Goal: Information Seeking & Learning: Learn about a topic

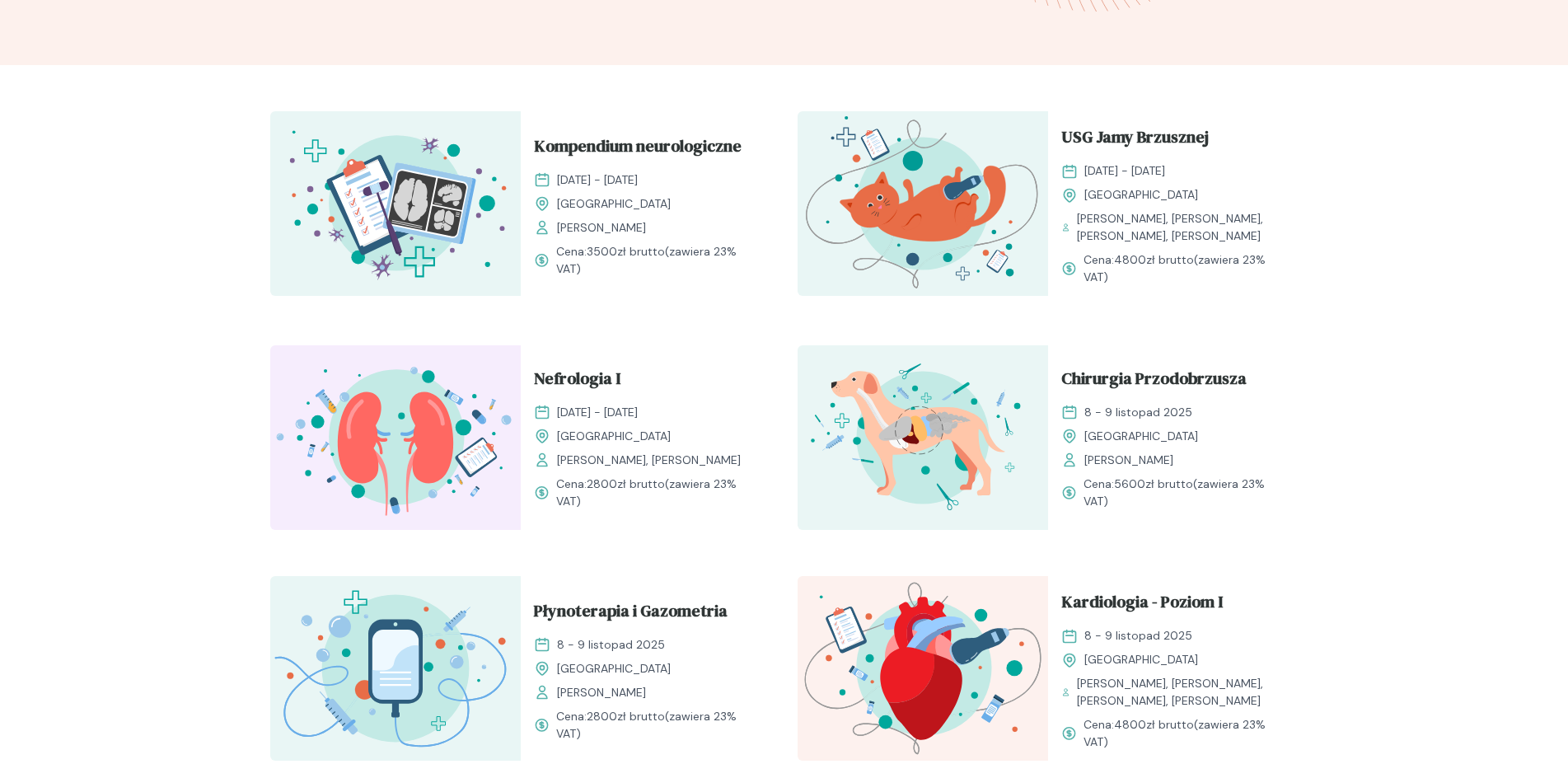
scroll to position [673, 0]
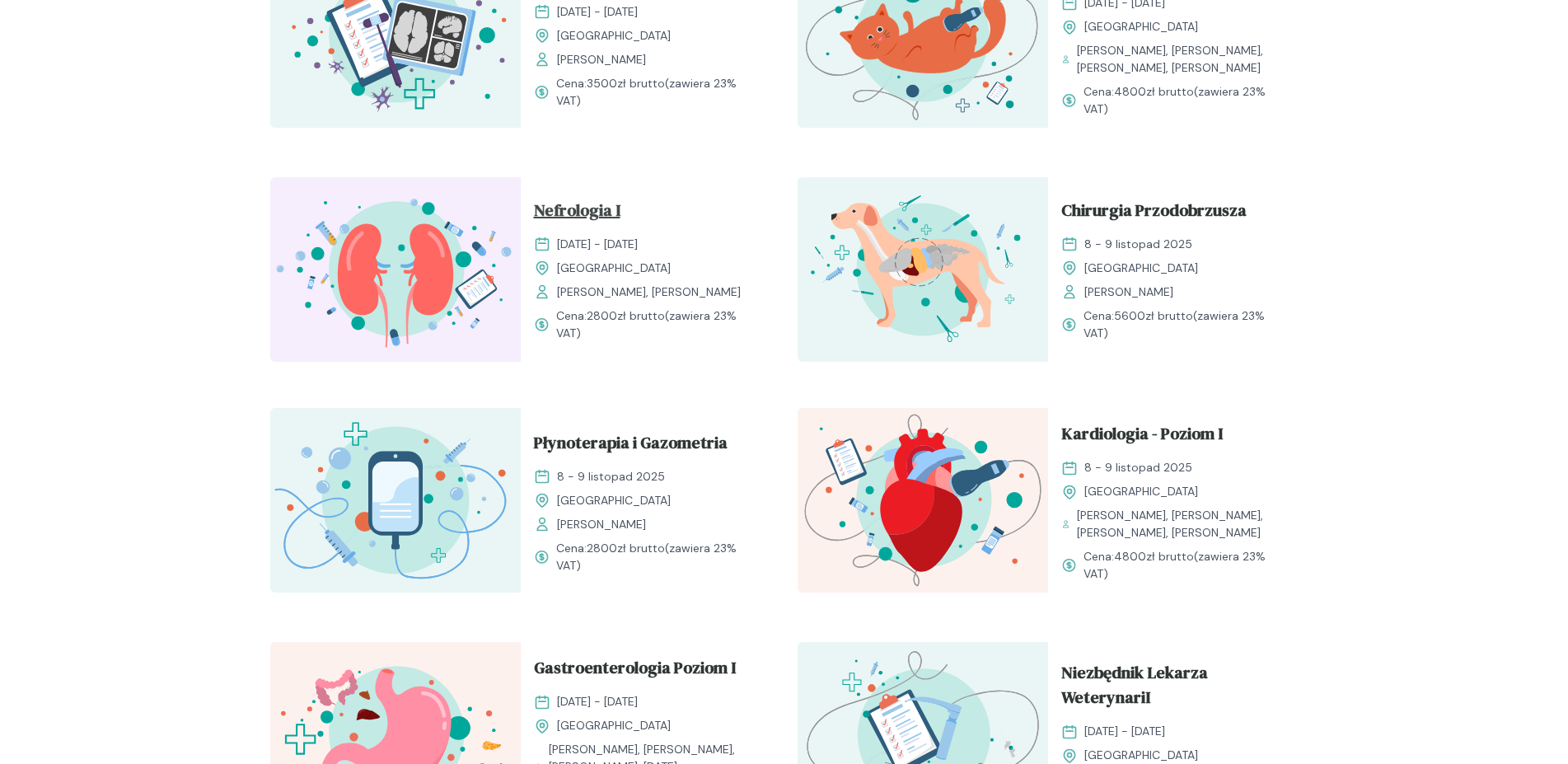
click at [592, 214] on span "Nefrologia I" at bounding box center [576, 213] width 86 height 31
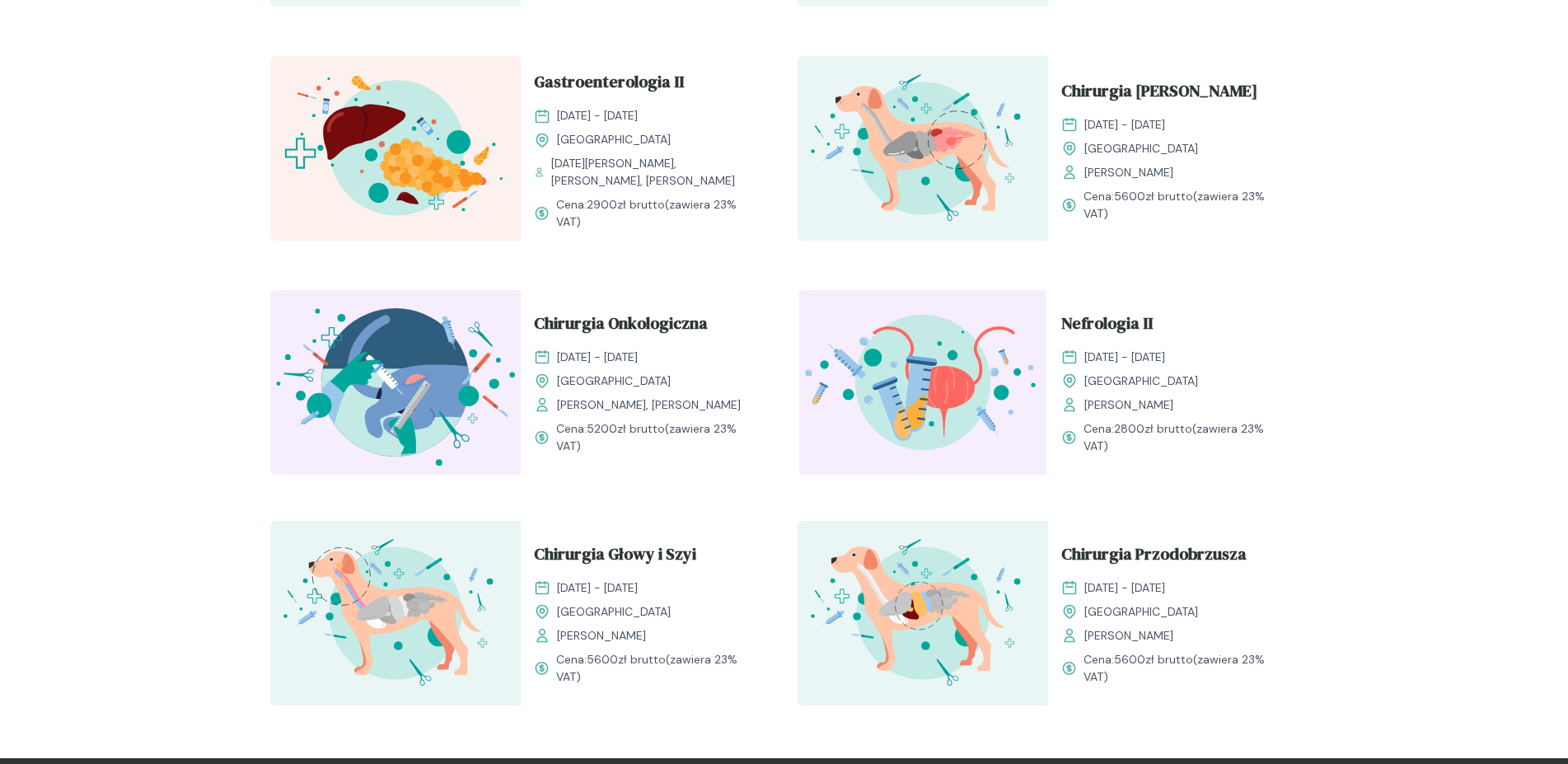
scroll to position [1767, 0]
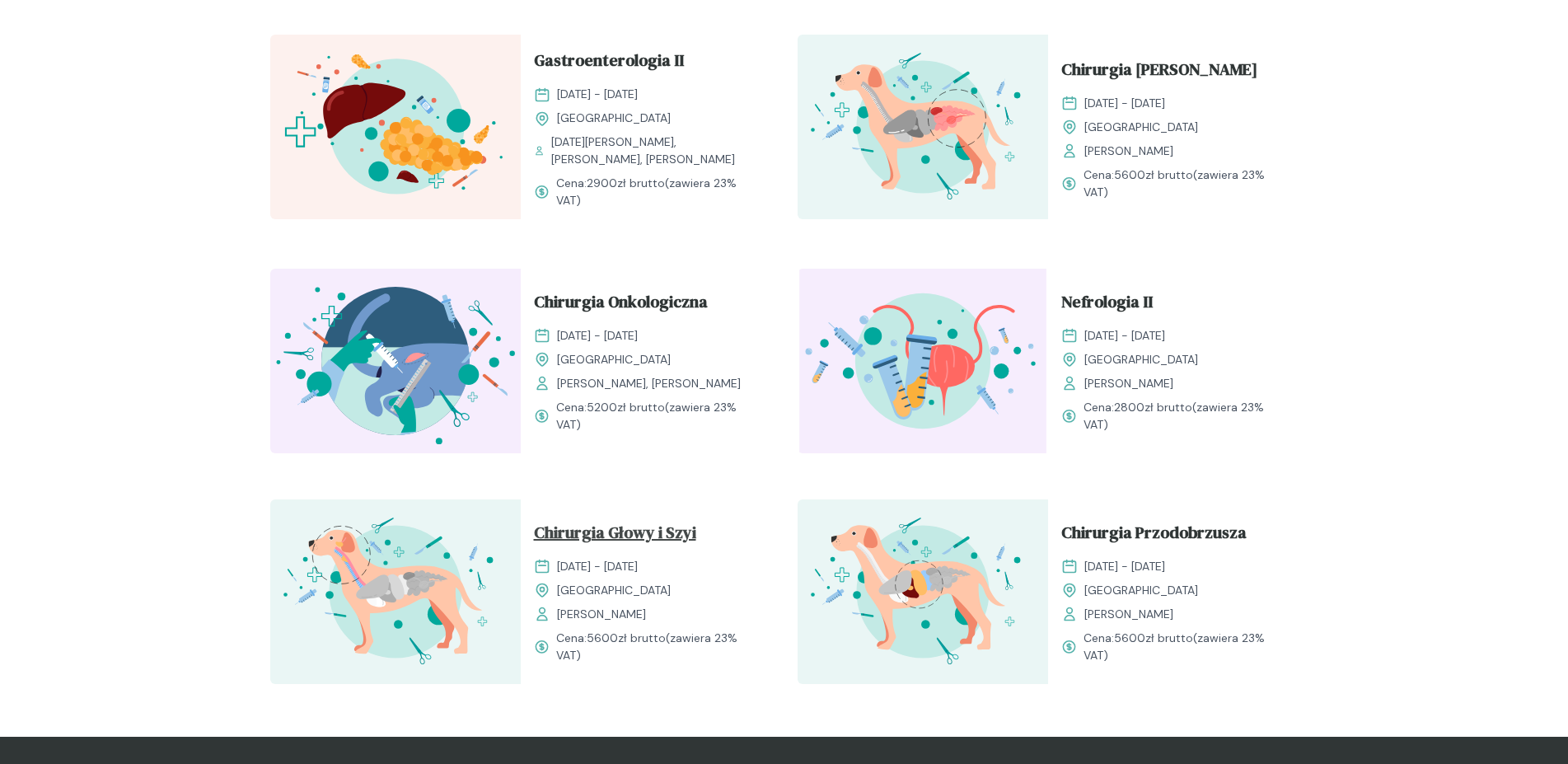
click at [620, 525] on span "Chirurgia Głowy i Szyi" at bounding box center [614, 535] width 162 height 31
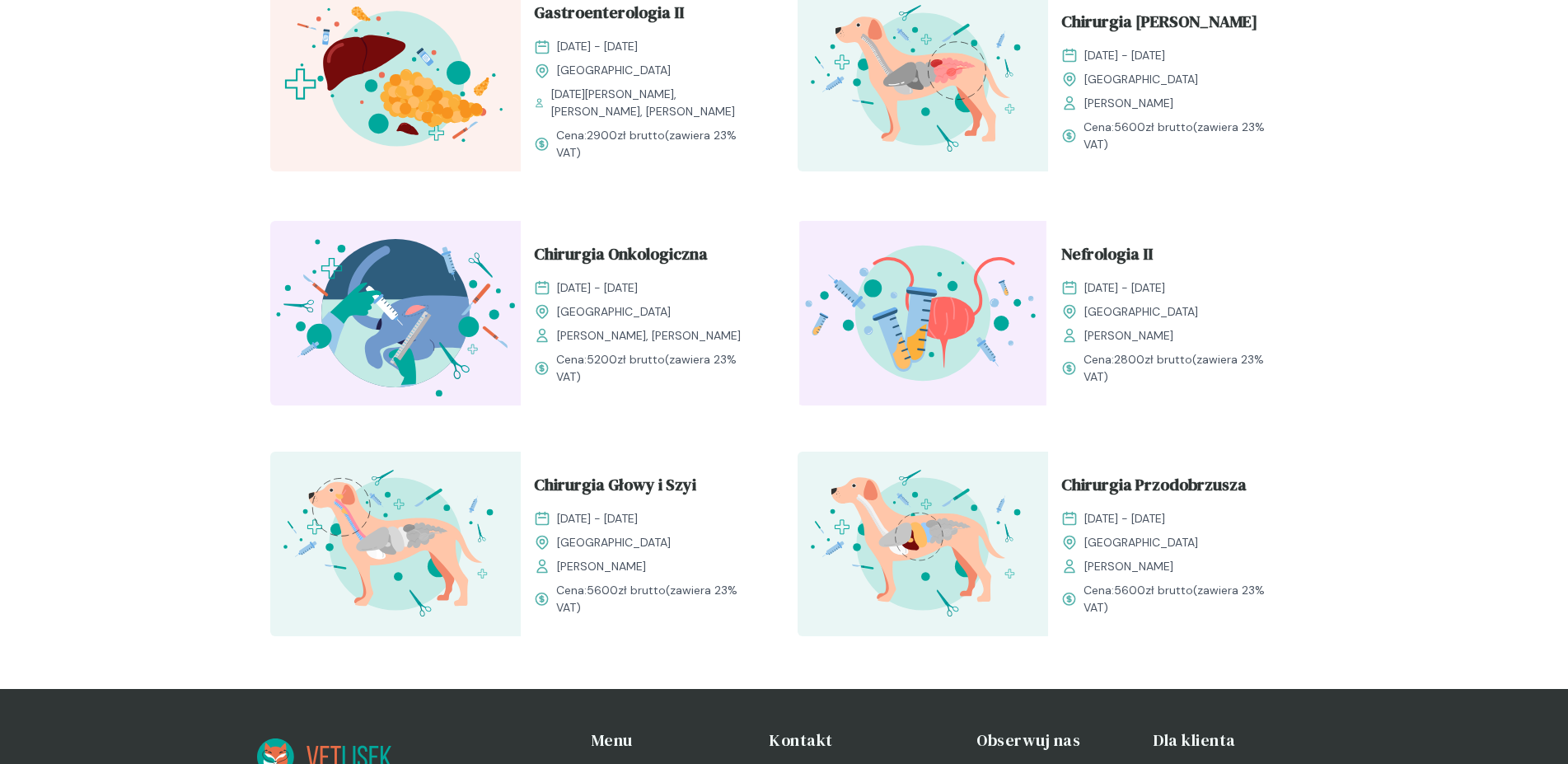
scroll to position [1935, 0]
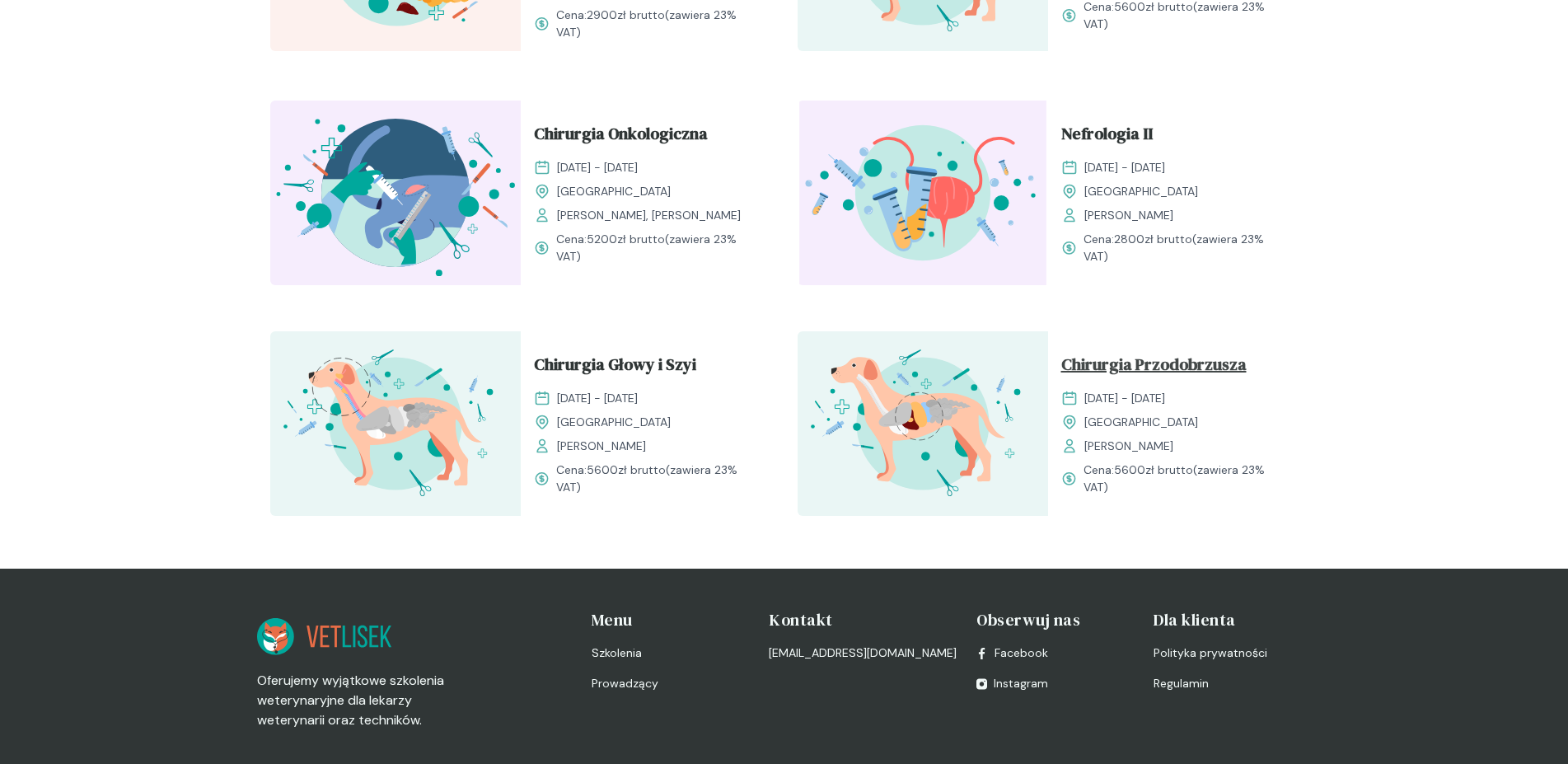
click at [1105, 357] on span "Chirurgia Przodobrzusza" at bounding box center [1154, 367] width 185 height 31
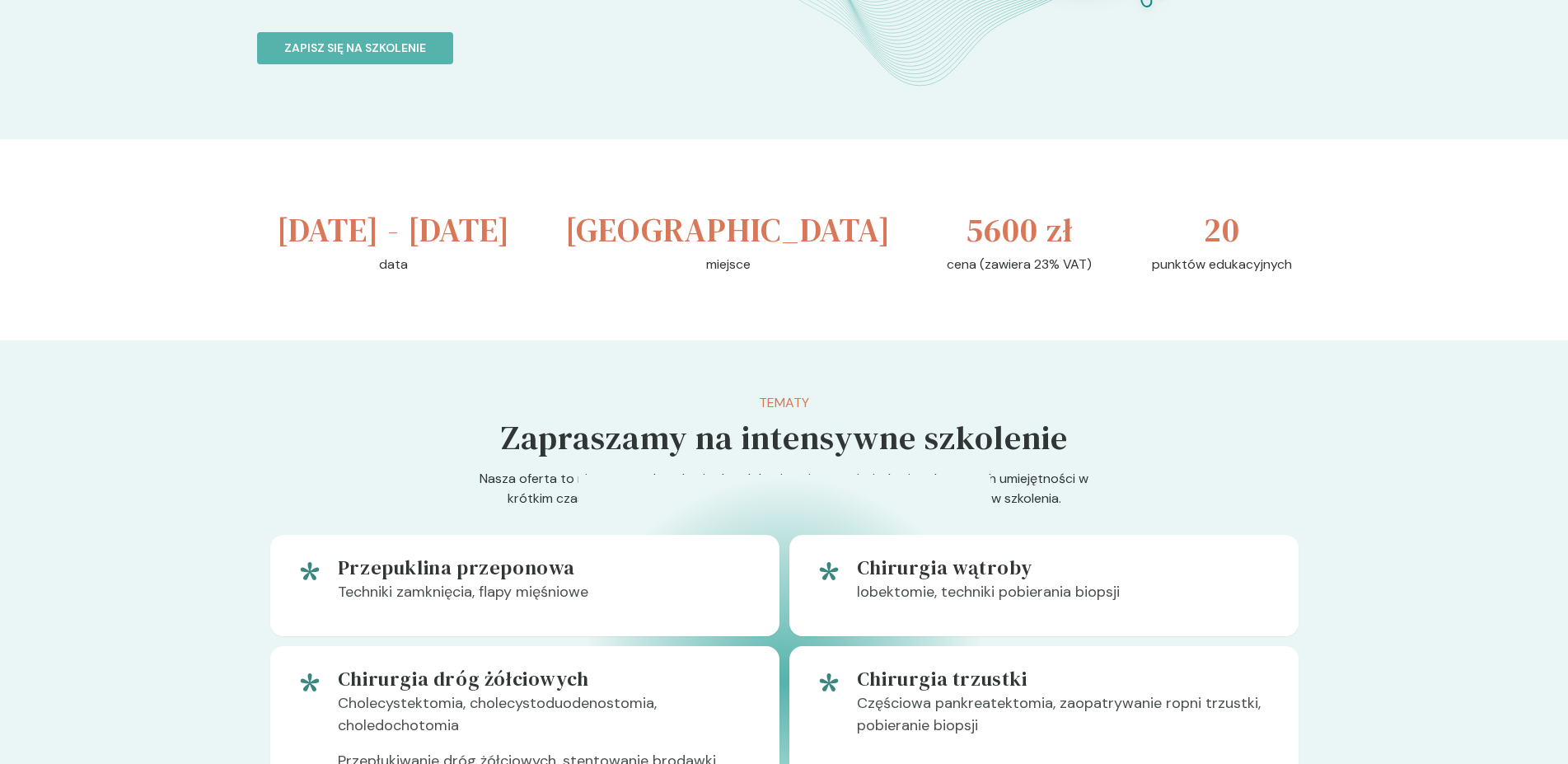
scroll to position [421, 0]
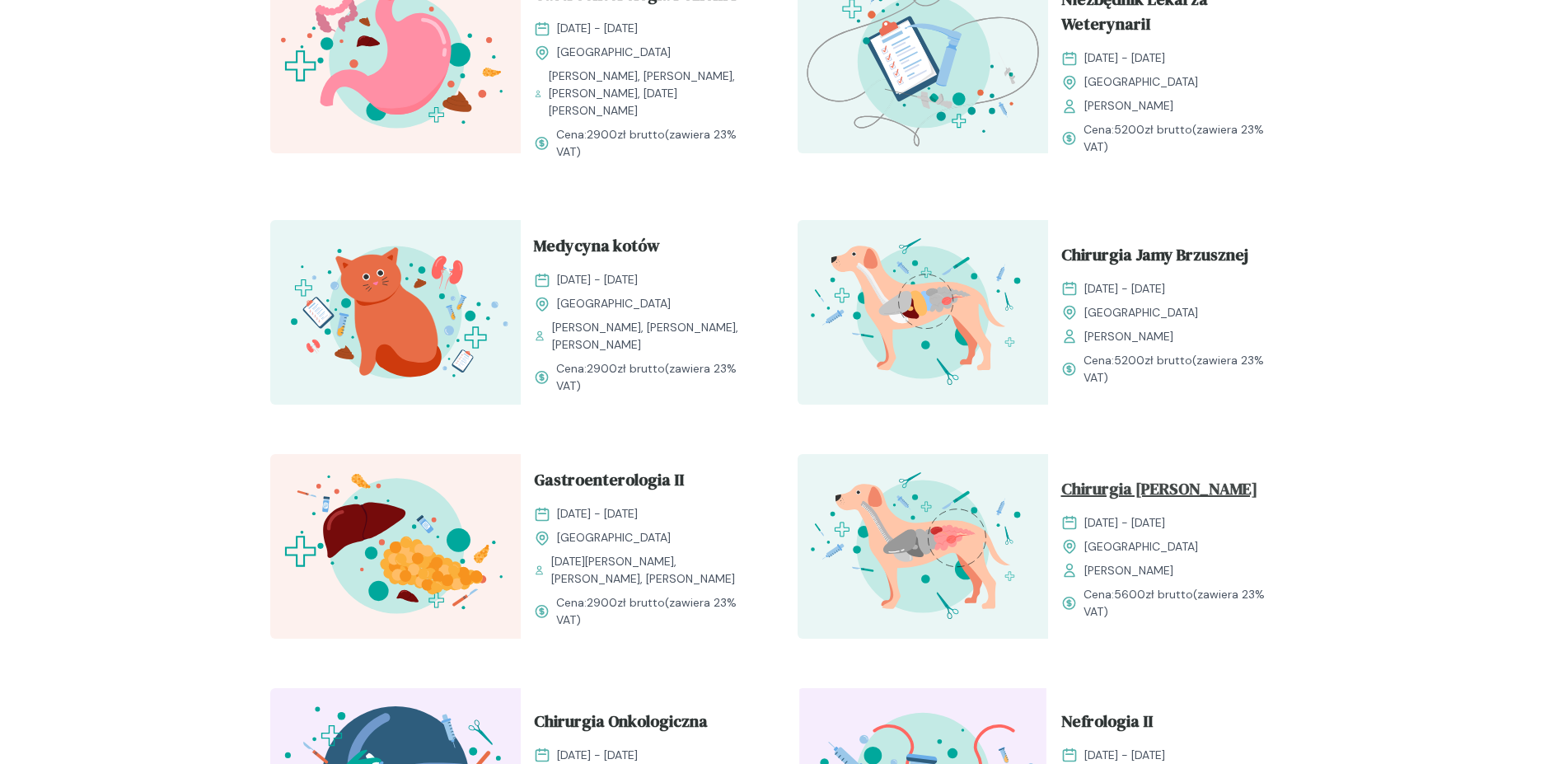
scroll to position [1346, 0]
click at [1171, 481] on span "Chirurgia [PERSON_NAME]" at bounding box center [1160, 492] width 197 height 31
